Goal: Task Accomplishment & Management: Use online tool/utility

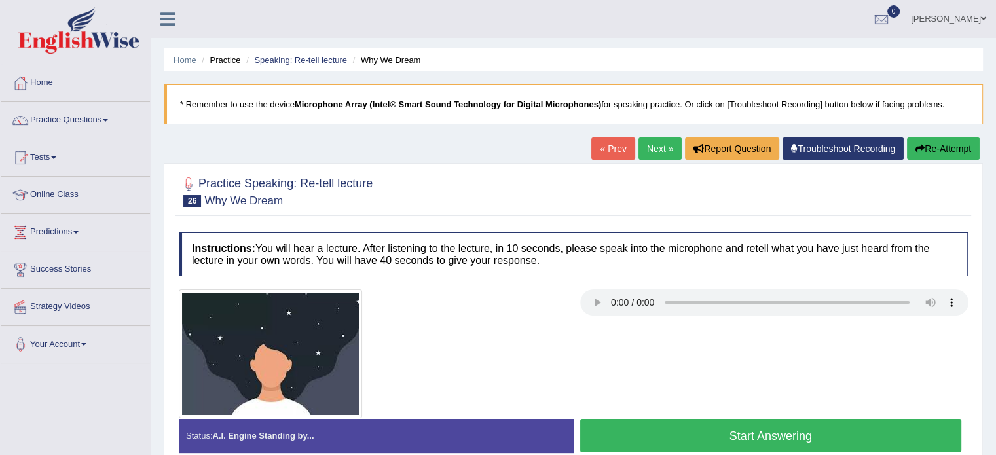
click at [604, 419] on button "Start Answering" at bounding box center [771, 435] width 382 height 33
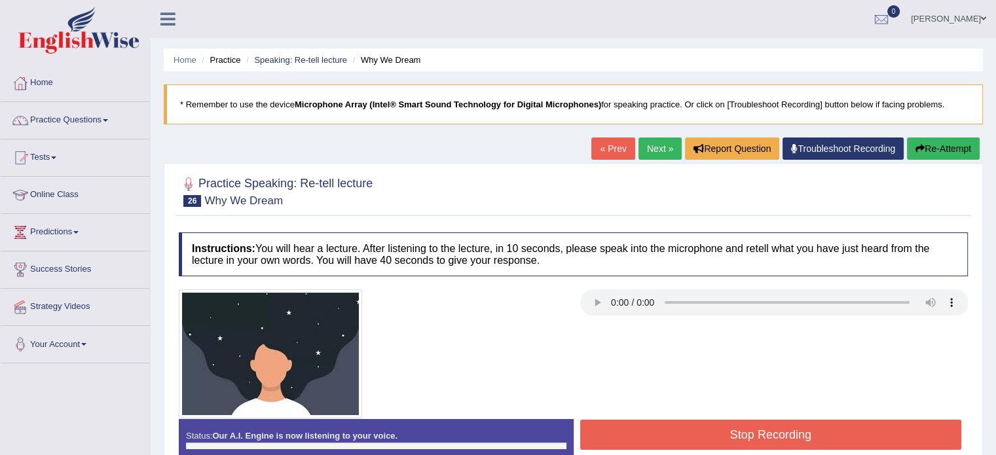
click at [621, 426] on div "Status: Our A.I. Engine is now listening to your voice. Start Answering Stop Re…" at bounding box center [573, 448] width 789 height 59
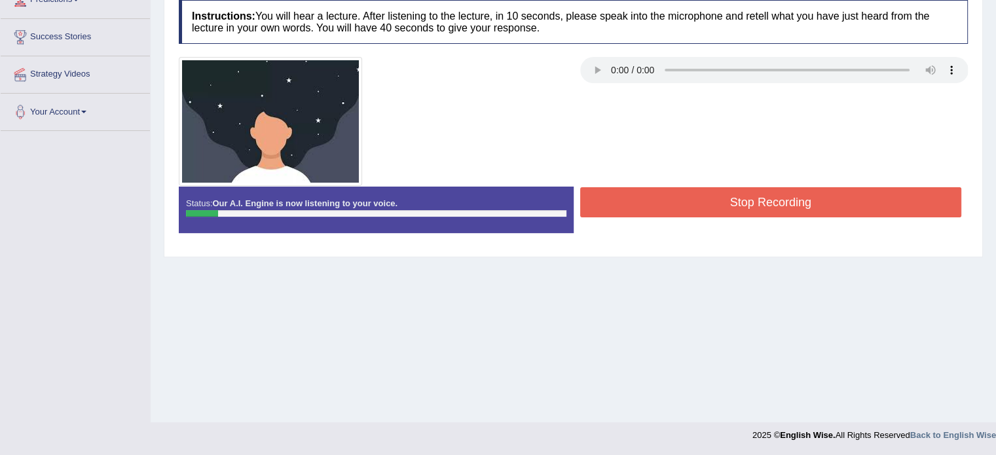
click at [679, 206] on button "Stop Recording" at bounding box center [771, 202] width 382 height 30
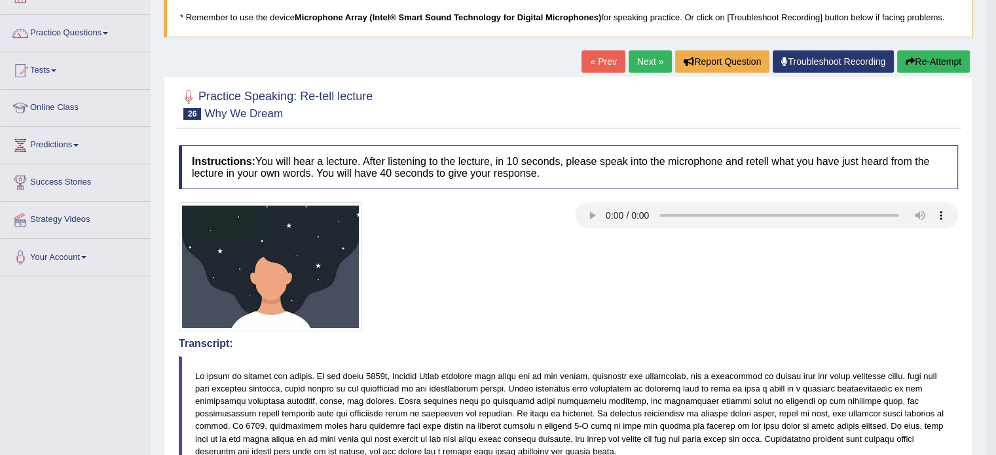
scroll to position [0, 0]
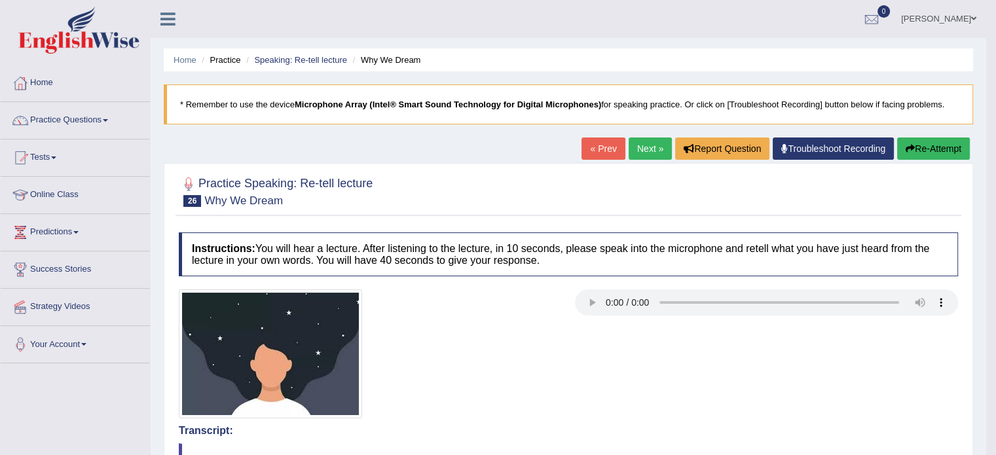
click at [168, 14] on icon at bounding box center [167, 18] width 15 height 17
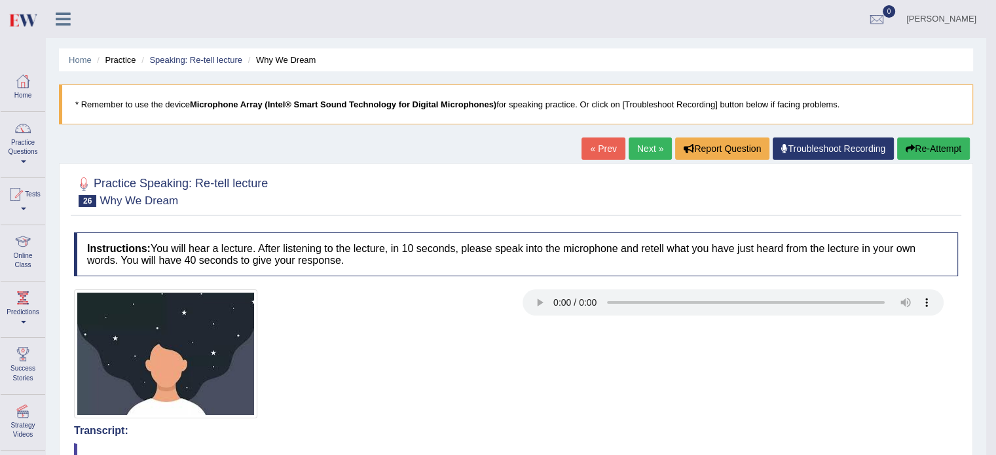
click at [69, 10] on icon at bounding box center [63, 18] width 15 height 17
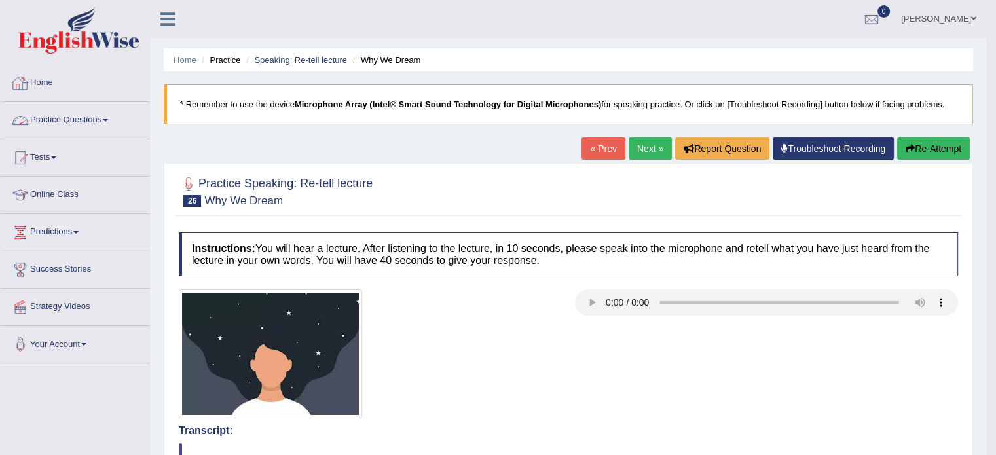
click at [37, 88] on link "Home" at bounding box center [75, 81] width 149 height 33
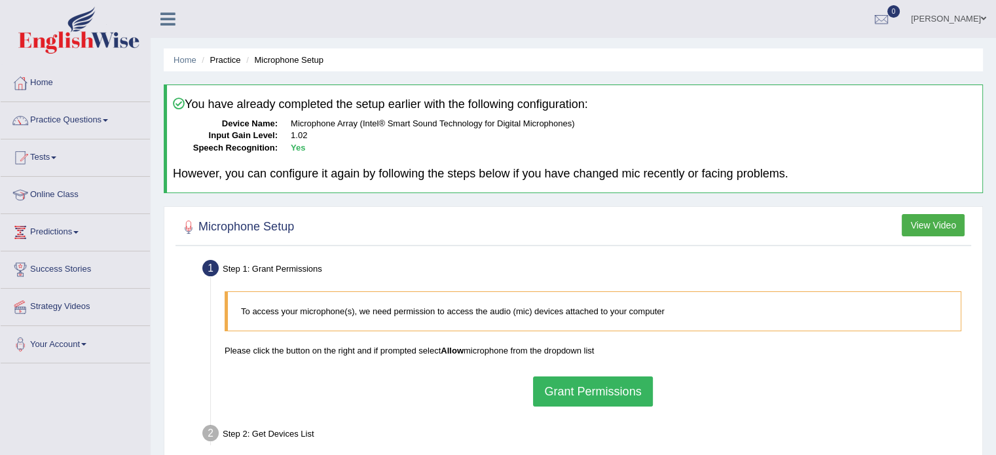
scroll to position [192, 0]
